Goal: Navigation & Orientation: Find specific page/section

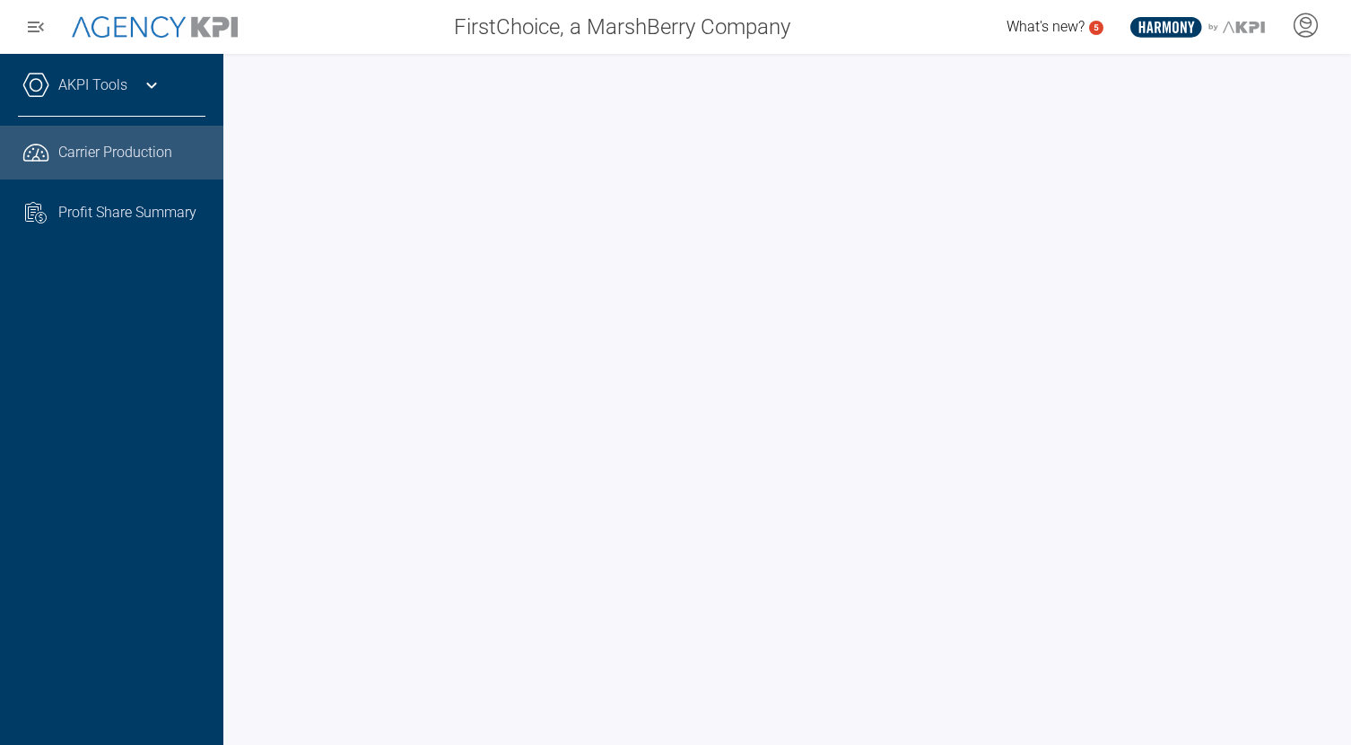
click at [134, 332] on div "AKPI Tools Core Production Data Upload Agency Code Mapping Carrier Data Health …" at bounding box center [111, 399] width 223 height 691
click at [232, 369] on div at bounding box center [787, 399] width 1128 height 691
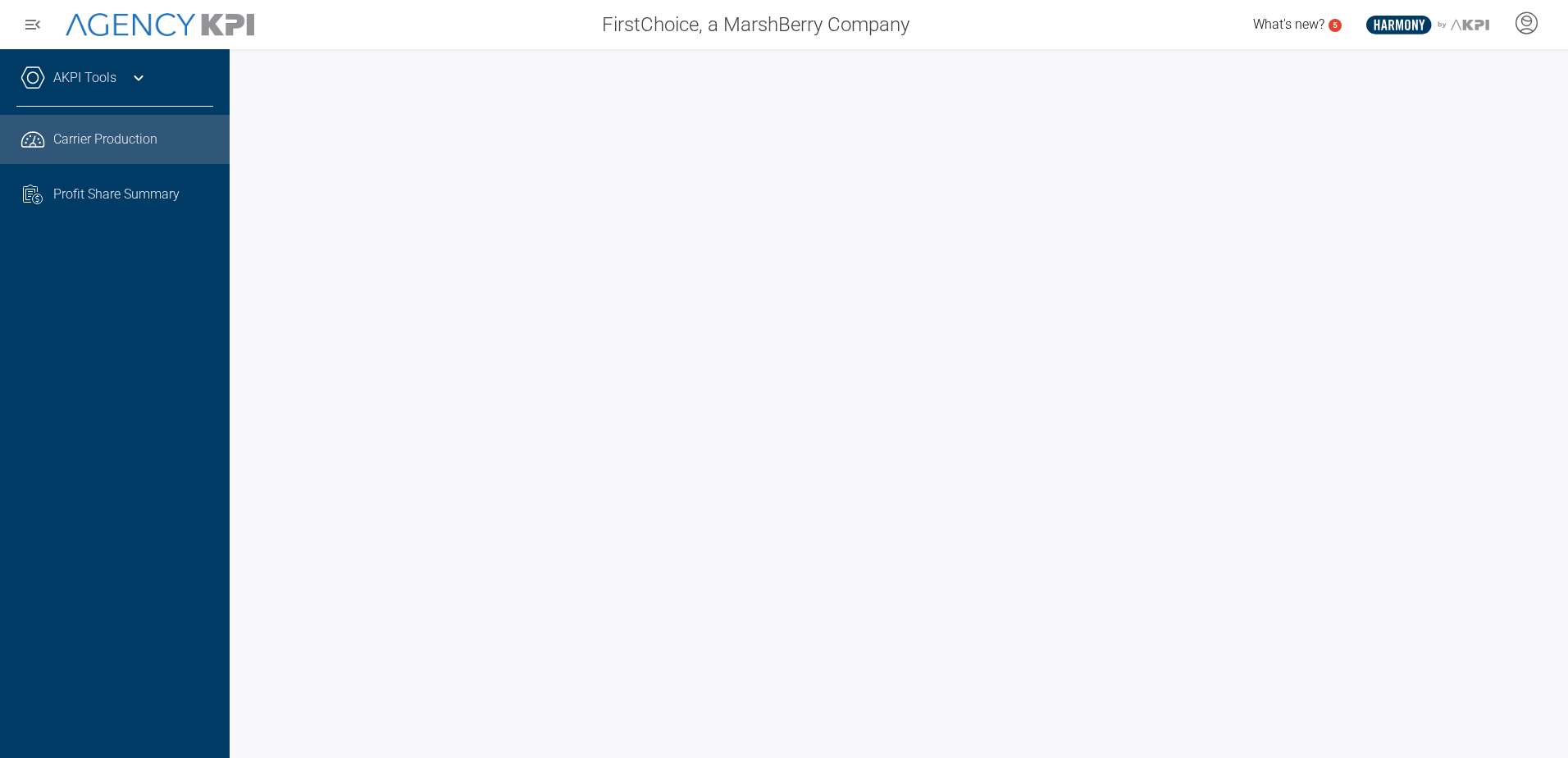
click at [154, 416] on div "AKPI Tools Core Production Data Upload Agency Code Mapping Carrier Data Health …" at bounding box center [114, 403] width 229 height 709
click at [242, 399] on div at bounding box center [898, 403] width 1338 height 709
click at [155, 365] on div "AKPI Tools Core Production Data Upload Agency Code Mapping Carrier Data Health …" at bounding box center [114, 403] width 229 height 709
click at [50, 521] on div "AKPI Tools Core Production Data Upload Agency Code Mapping Carrier Data Health …" at bounding box center [114, 403] width 229 height 709
click at [158, 383] on div "AKPI Tools Core Production Data Upload Agency Code Mapping Carrier Data Health …" at bounding box center [114, 403] width 229 height 709
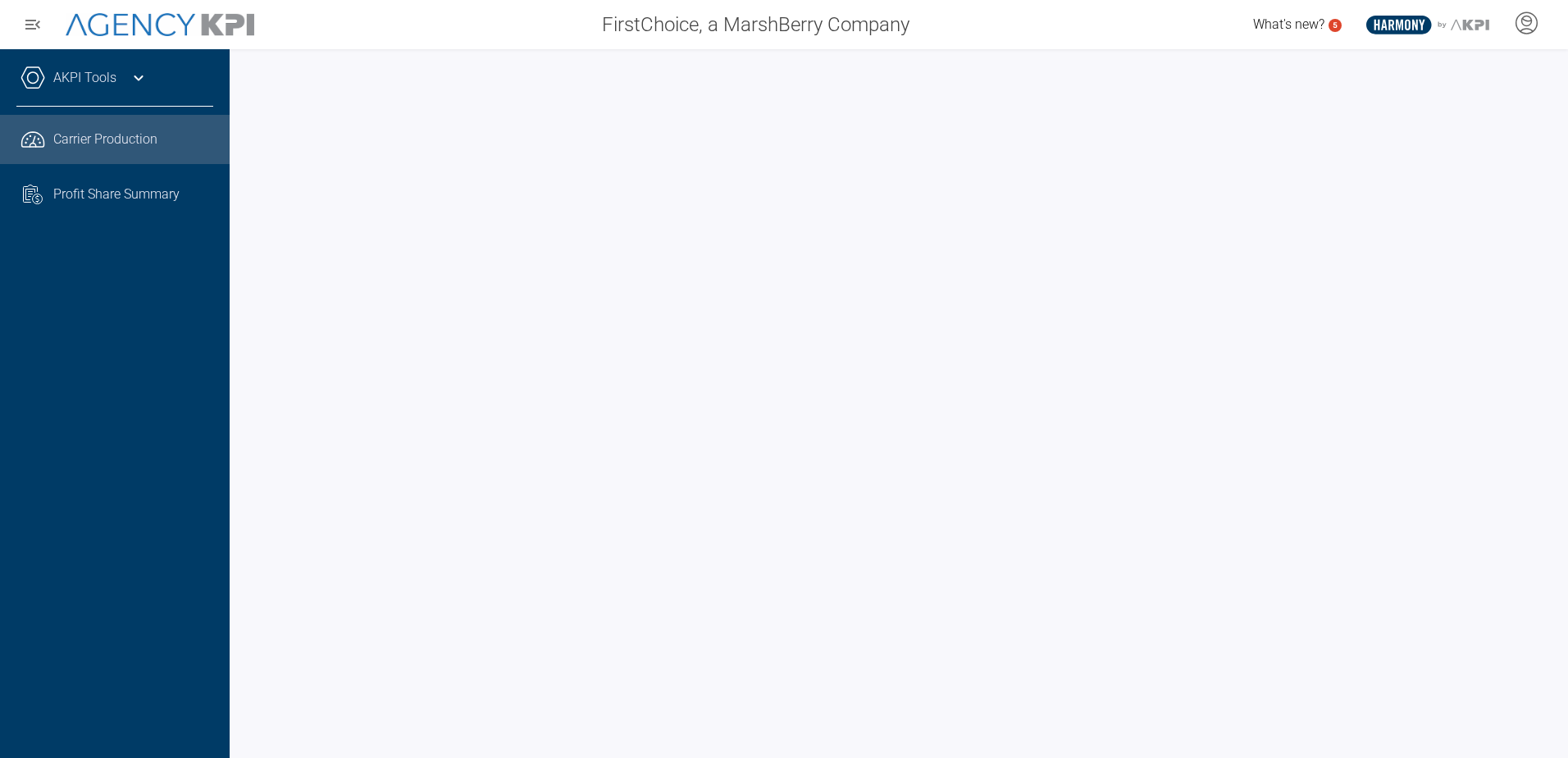
click at [158, 383] on div "AKPI Tools Core Production Data Upload Agency Code Mapping Carrier Data Health …" at bounding box center [114, 403] width 229 height 709
click at [164, 485] on div "AKPI Tools Core Production Data Upload Agency Code Mapping Carrier Data Health …" at bounding box center [114, 403] width 229 height 709
